Goal: Check status: Check status

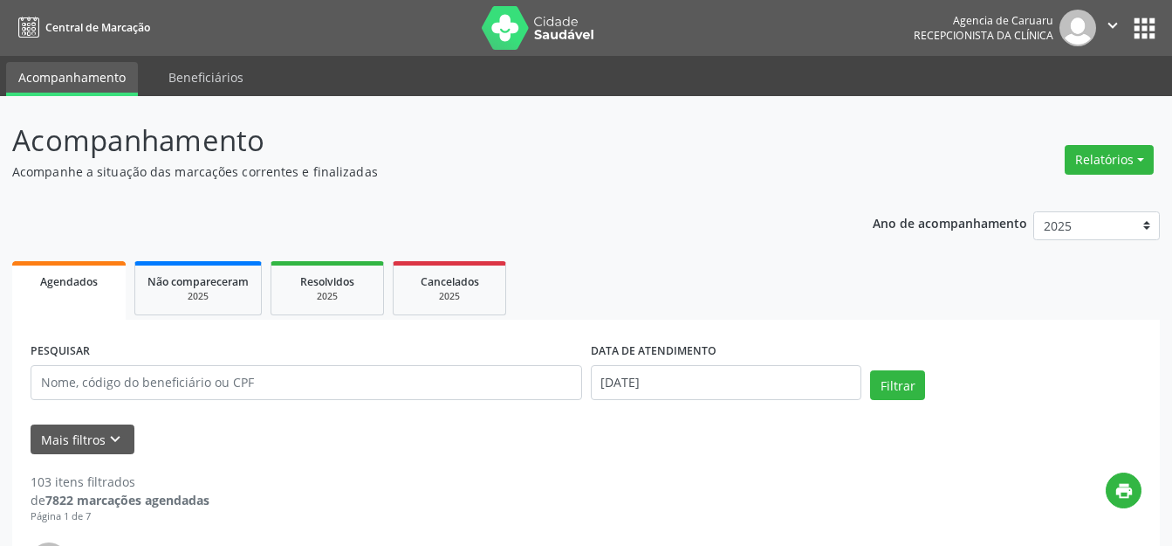
select select "7"
click at [367, 383] on input "[PERSON_NAME]" at bounding box center [307, 382] width 552 height 35
type input "[PERSON_NAME]"
click at [729, 399] on input "[DATE]" at bounding box center [726, 382] width 271 height 35
click at [708, 386] on input "text" at bounding box center [726, 382] width 271 height 35
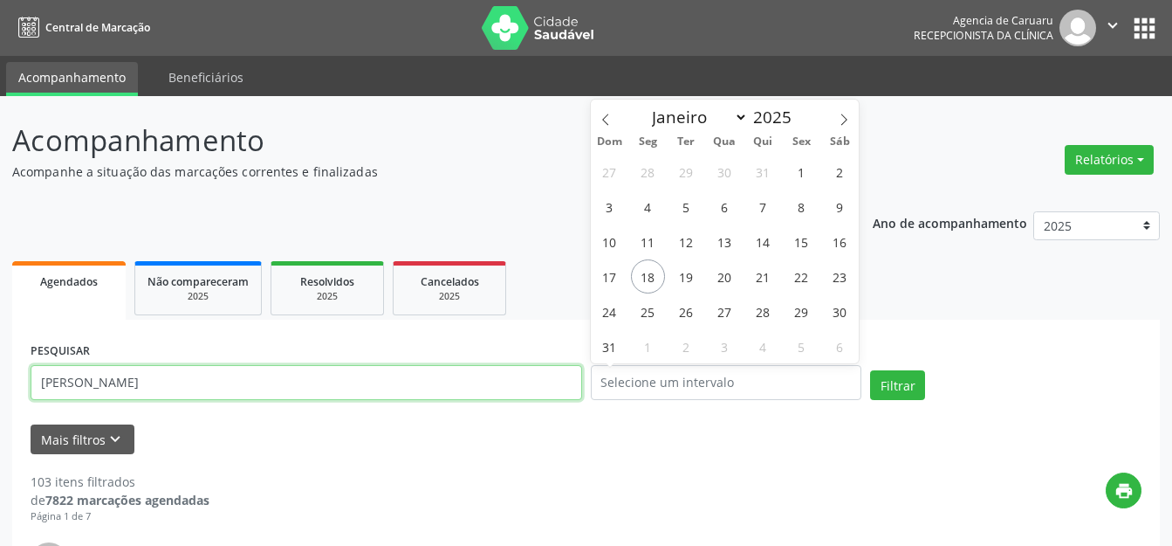
drag, startPoint x: 374, startPoint y: 383, endPoint x: 357, endPoint y: 386, distance: 16.8
click at [268, 385] on input "[PERSON_NAME]" at bounding box center [307, 382] width 552 height 35
click at [357, 386] on input "[PERSON_NAME]" at bounding box center [307, 382] width 552 height 35
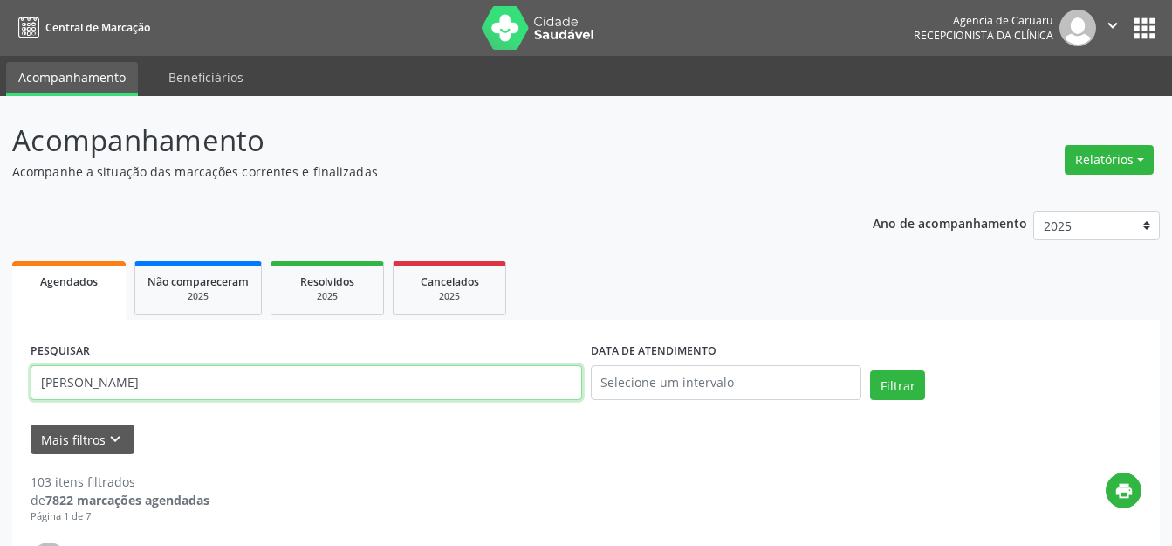
drag, startPoint x: 365, startPoint y: 386, endPoint x: 205, endPoint y: 380, distance: 159.9
click at [205, 380] on input "[PERSON_NAME]" at bounding box center [307, 382] width 552 height 35
type input "[PERSON_NAME]"
drag, startPoint x: 883, startPoint y: 388, endPoint x: 145, endPoint y: 299, distance: 743.9
click at [882, 384] on button "Filtrar" at bounding box center [897, 385] width 55 height 30
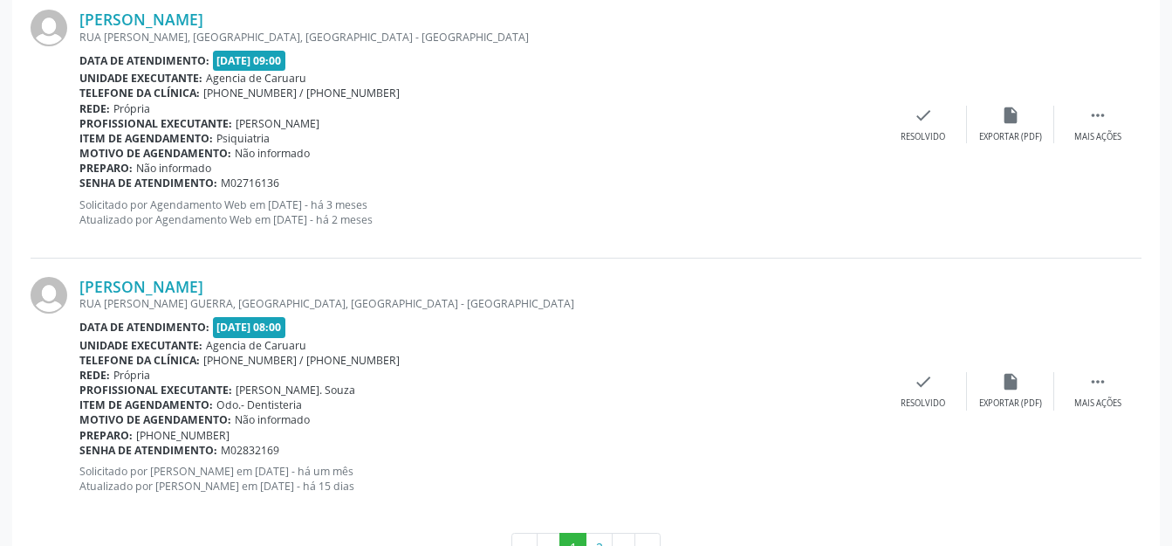
scroll to position [4055, 0]
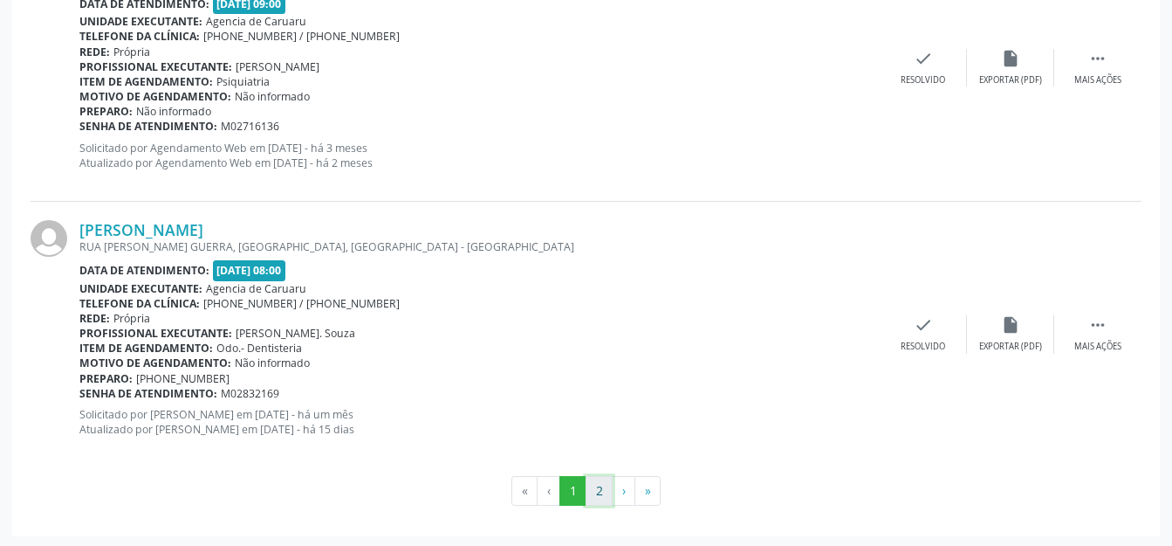
click at [590, 479] on button "2" at bounding box center [599, 491] width 27 height 30
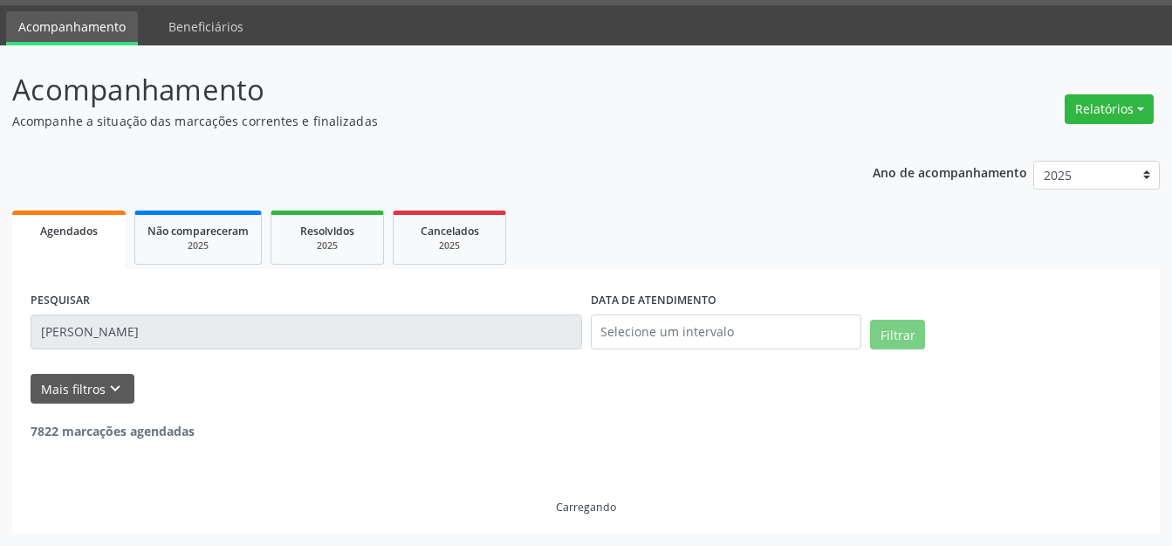
scroll to position [51, 0]
click at [631, 244] on ul "Agendados Não compareceram 2025 Resolvidos 2025 Cancelados 2025" at bounding box center [586, 237] width 1148 height 63
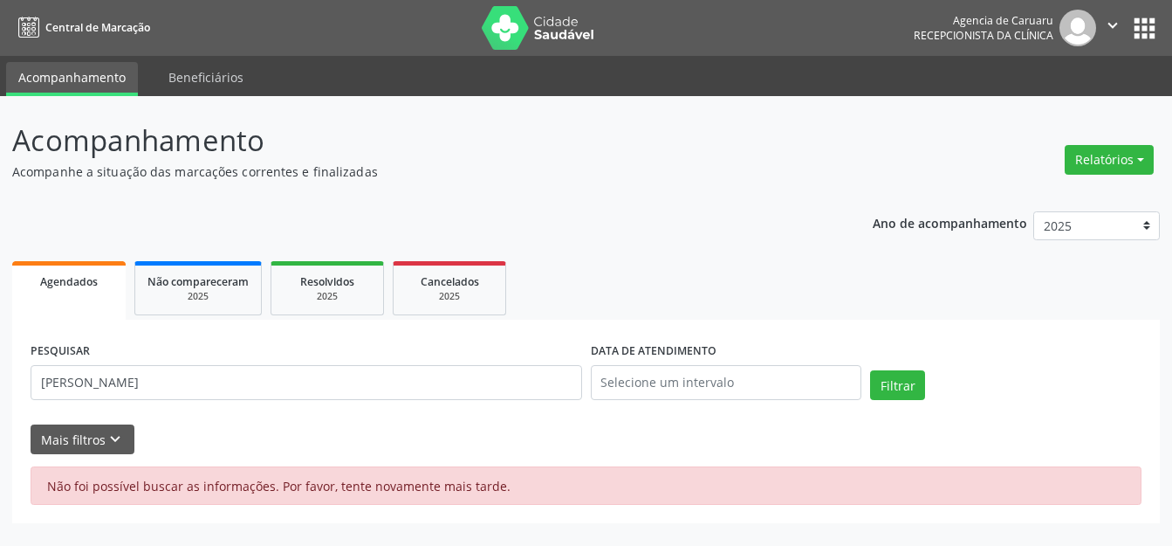
scroll to position [0, 0]
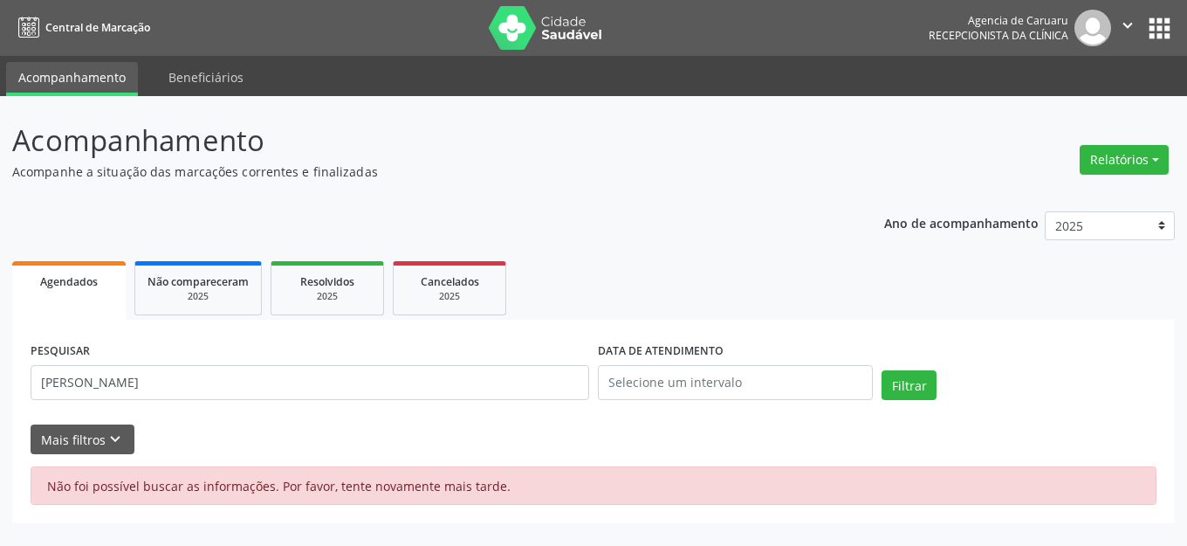
click at [969, 375] on div "Filtrar" at bounding box center [1019, 391] width 284 height 42
click at [912, 377] on button "Filtrar" at bounding box center [909, 385] width 55 height 30
drag, startPoint x: 351, startPoint y: 501, endPoint x: 352, endPoint y: 488, distance: 13.1
click at [351, 501] on div "Não foi possível buscar as informações. Por favor, tente novamente mais tarde." at bounding box center [594, 485] width 1126 height 38
click at [353, 486] on div "Não foi possível buscar as informações. Por favor, tente novamente mais tarde." at bounding box center [594, 485] width 1126 height 38
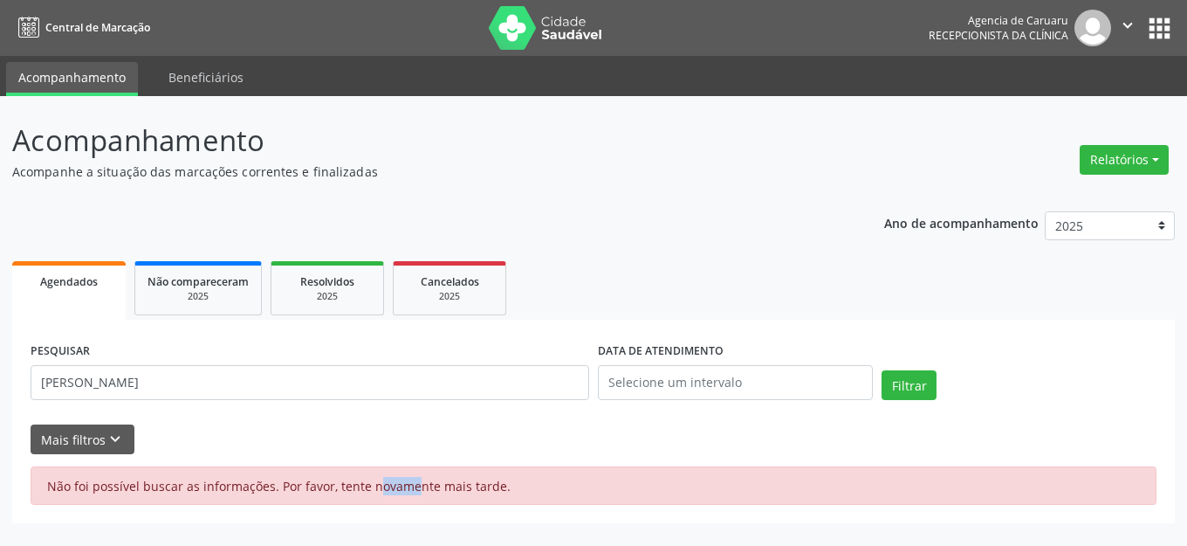
click at [354, 486] on div "Não foi possível buscar as informações. Por favor, tente novamente mais tarde." at bounding box center [594, 485] width 1126 height 38
click at [355, 486] on div "Não foi possível buscar as informações. Por favor, tente novamente mais tarde." at bounding box center [594, 485] width 1126 height 38
click at [364, 486] on div "Não foi possível buscar as informações. Por favor, tente novamente mais tarde." at bounding box center [594, 485] width 1126 height 38
click at [365, 487] on div "Não foi possível buscar as informações. Por favor, tente novamente mais tarde." at bounding box center [594, 485] width 1126 height 38
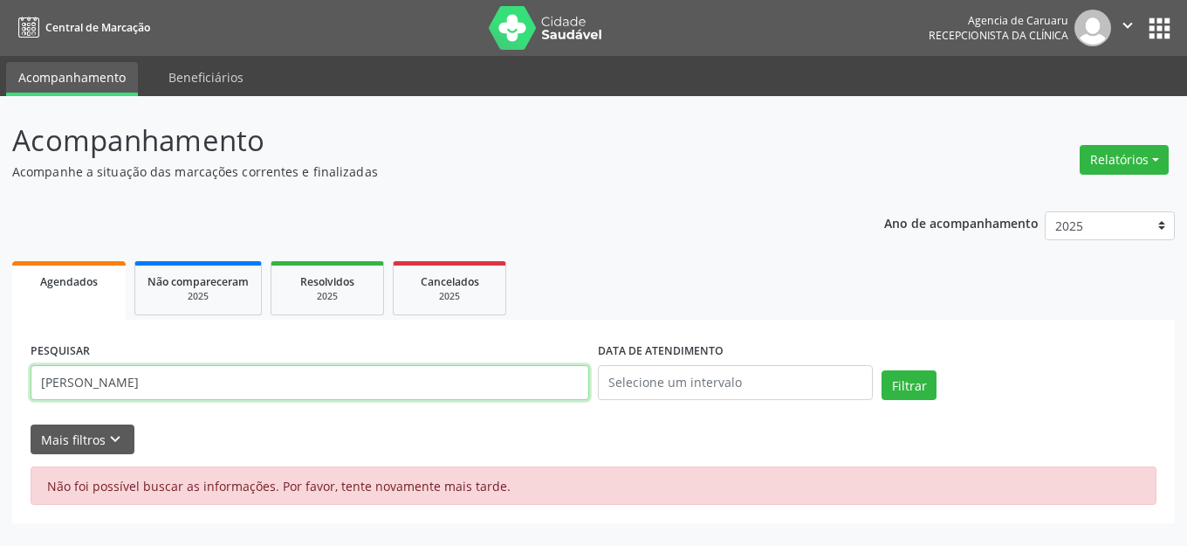
click at [276, 395] on input "[PERSON_NAME]" at bounding box center [310, 382] width 559 height 35
click at [239, 365] on input "[PERSON_NAME]" at bounding box center [310, 382] width 559 height 35
click at [240, 377] on input "[PERSON_NAME]" at bounding box center [310, 382] width 559 height 35
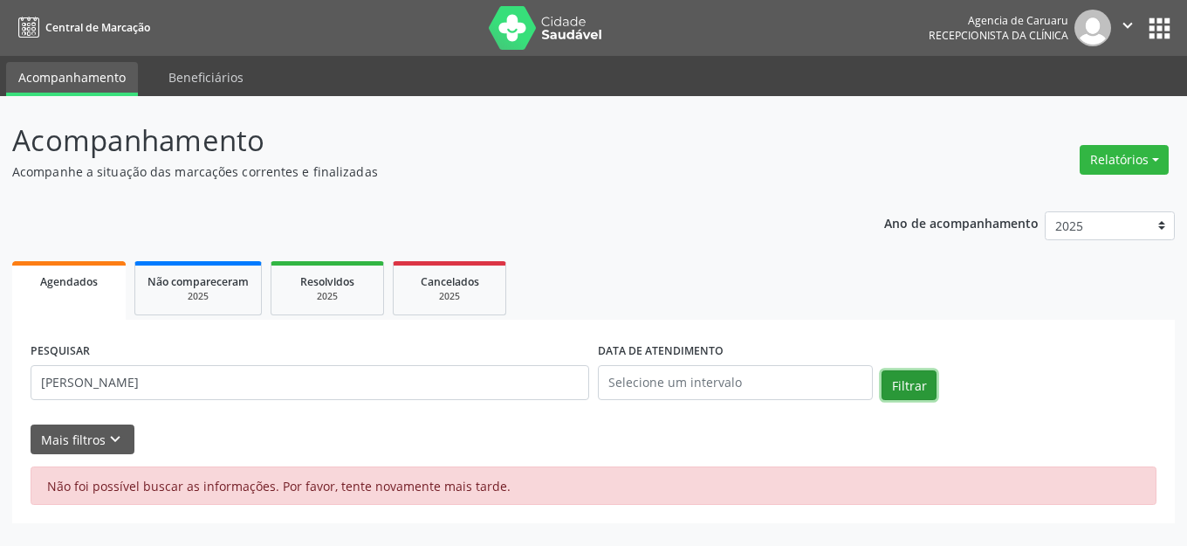
click at [895, 372] on button "Filtrar" at bounding box center [909, 385] width 55 height 30
click at [432, 491] on div "Não foi possível buscar as informações. Por favor, tente novamente mais tarde." at bounding box center [594, 485] width 1126 height 38
click at [435, 486] on div "Não foi possível buscar as informações. Por favor, tente novamente mais tarde." at bounding box center [594, 485] width 1126 height 38
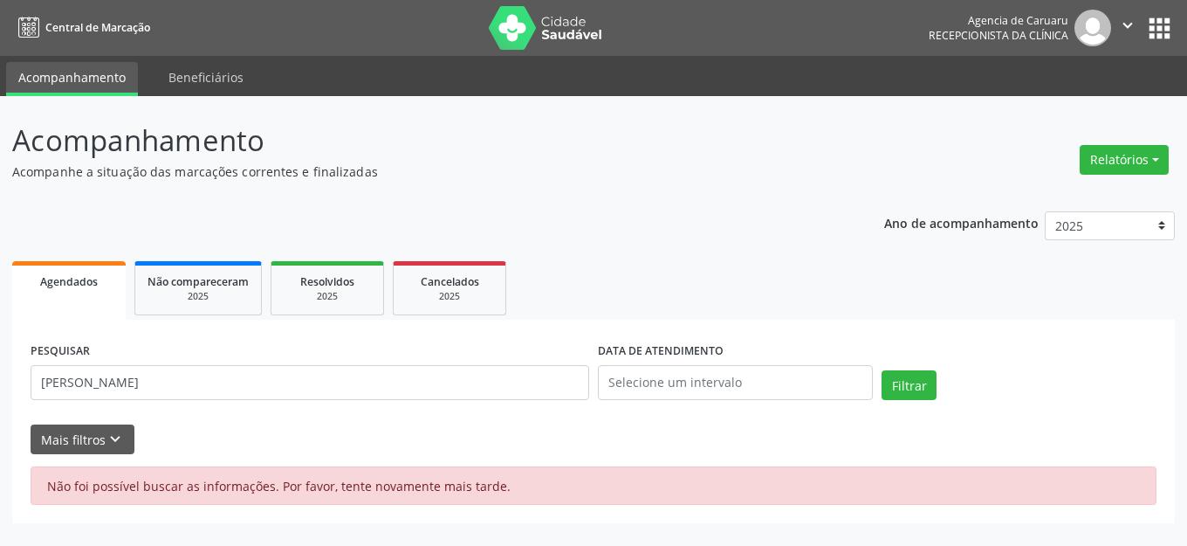
click at [435, 486] on div "Não foi possível buscar as informações. Por favor, tente novamente mais tarde." at bounding box center [594, 485] width 1126 height 38
click at [439, 484] on div "Não foi possível buscar as informações. Por favor, tente novamente mais tarde." at bounding box center [594, 485] width 1126 height 38
click at [929, 388] on button "Filtrar" at bounding box center [909, 385] width 55 height 30
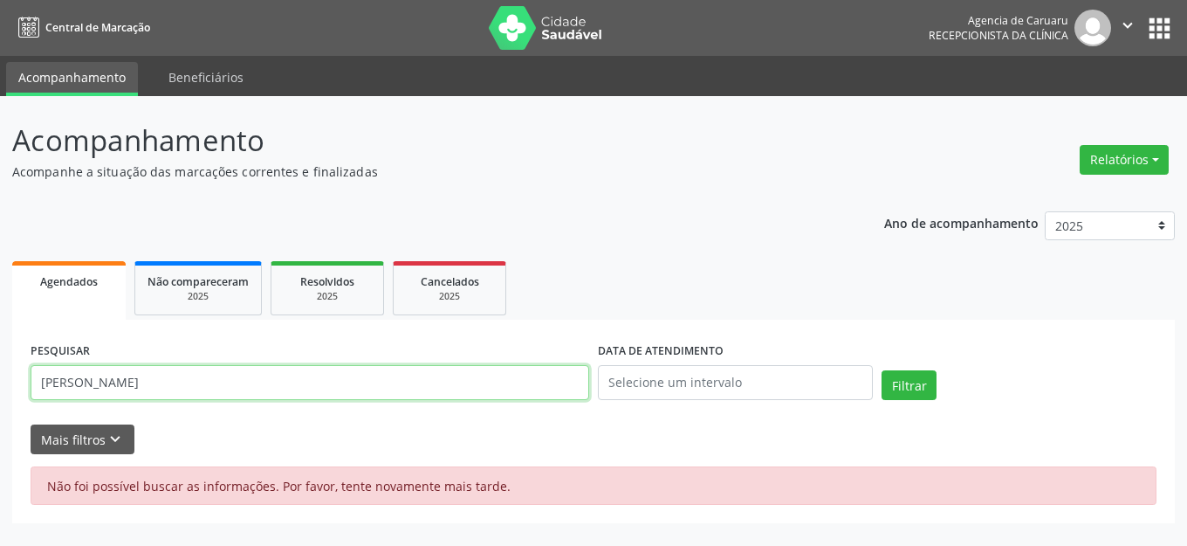
click at [471, 395] on input "[PERSON_NAME]" at bounding box center [310, 382] width 559 height 35
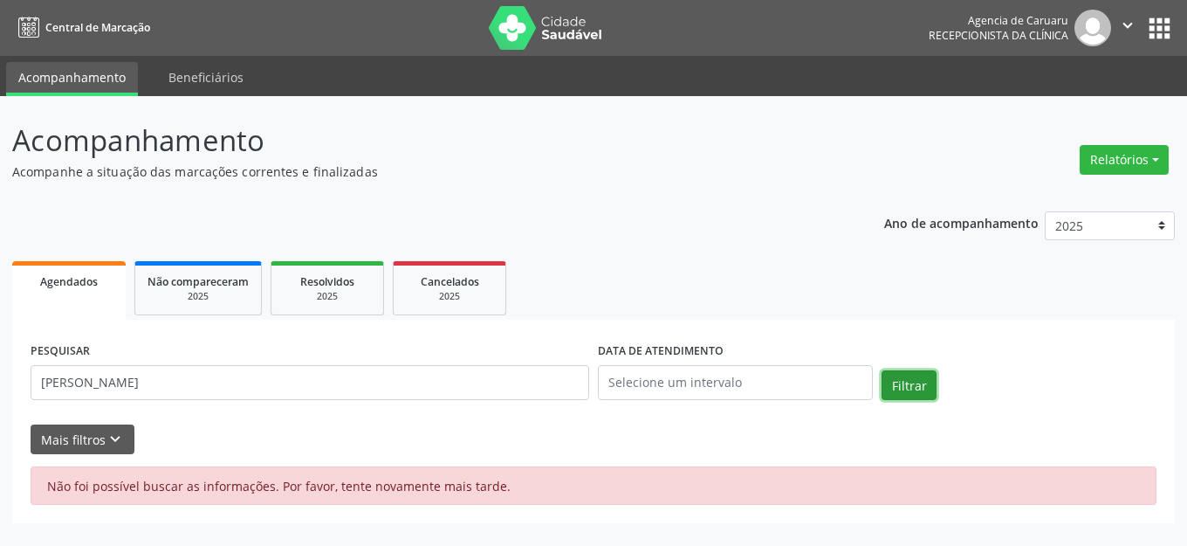
click at [923, 382] on button "Filtrar" at bounding box center [909, 385] width 55 height 30
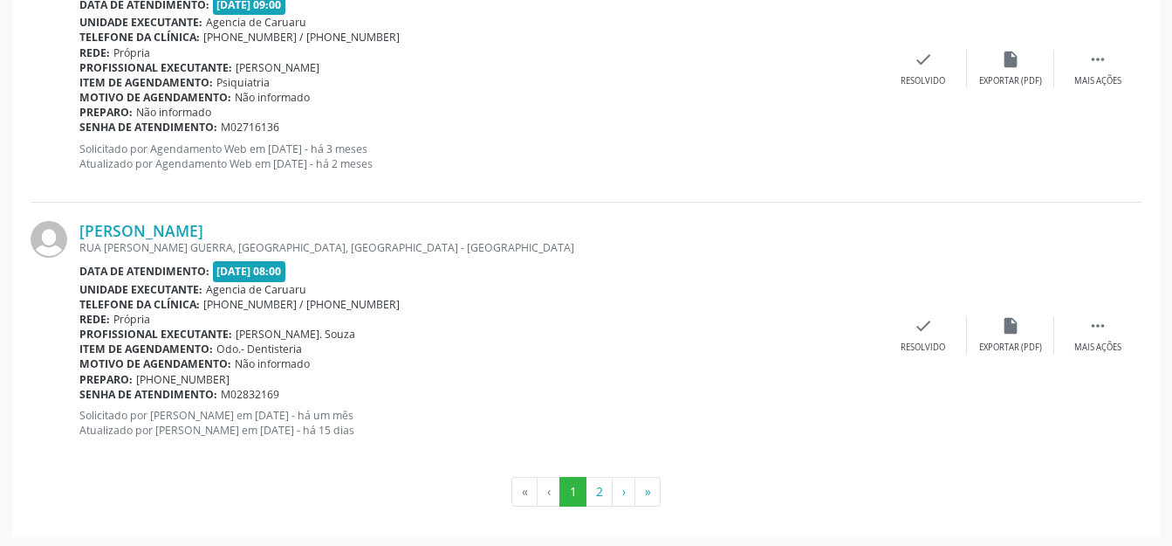
scroll to position [4055, 0]
click at [597, 490] on button "2" at bounding box center [599, 491] width 27 height 30
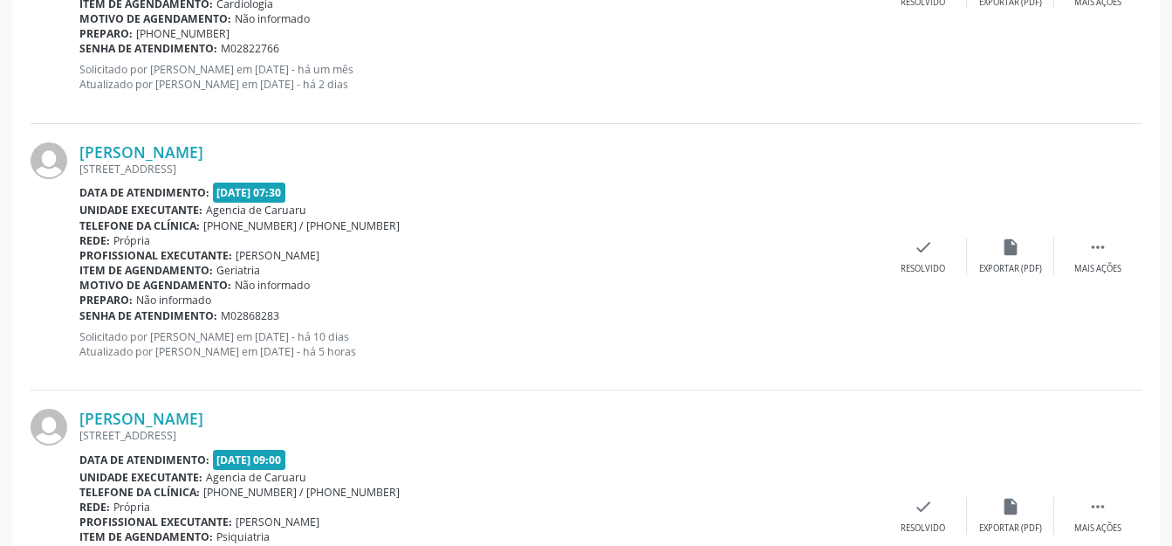
scroll to position [1094, 0]
